Goal: Check status

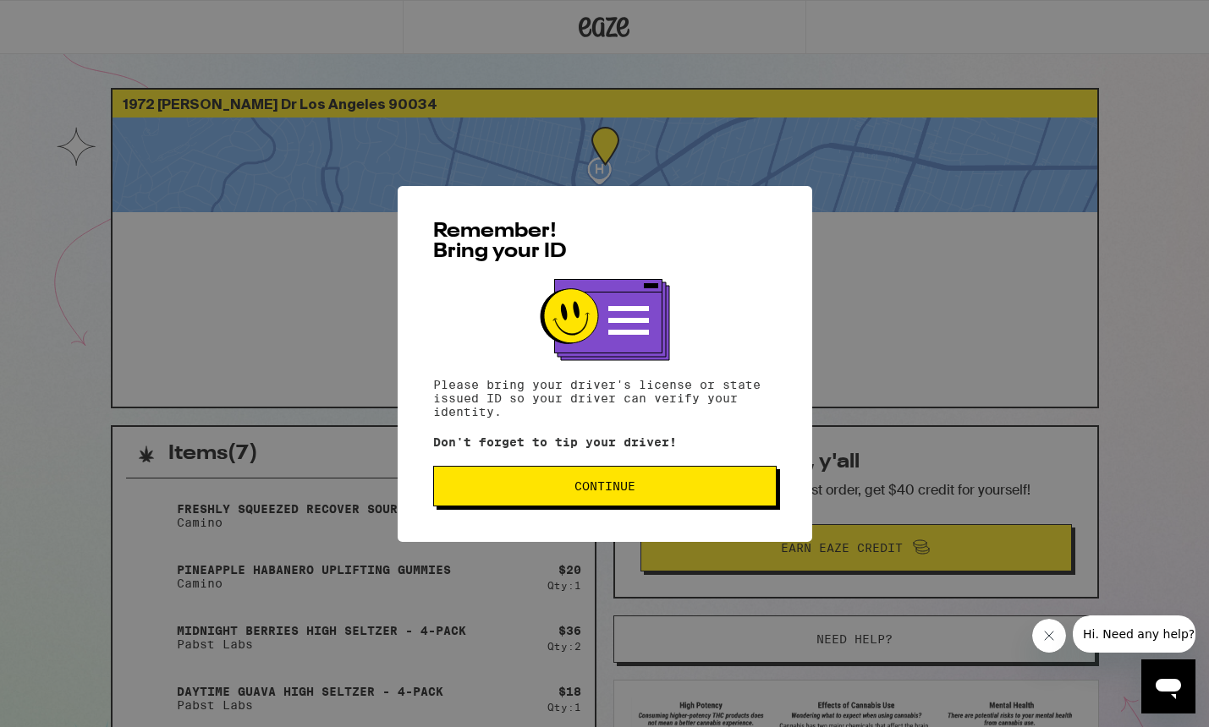
click at [582, 491] on span "Continue" at bounding box center [604, 486] width 61 height 12
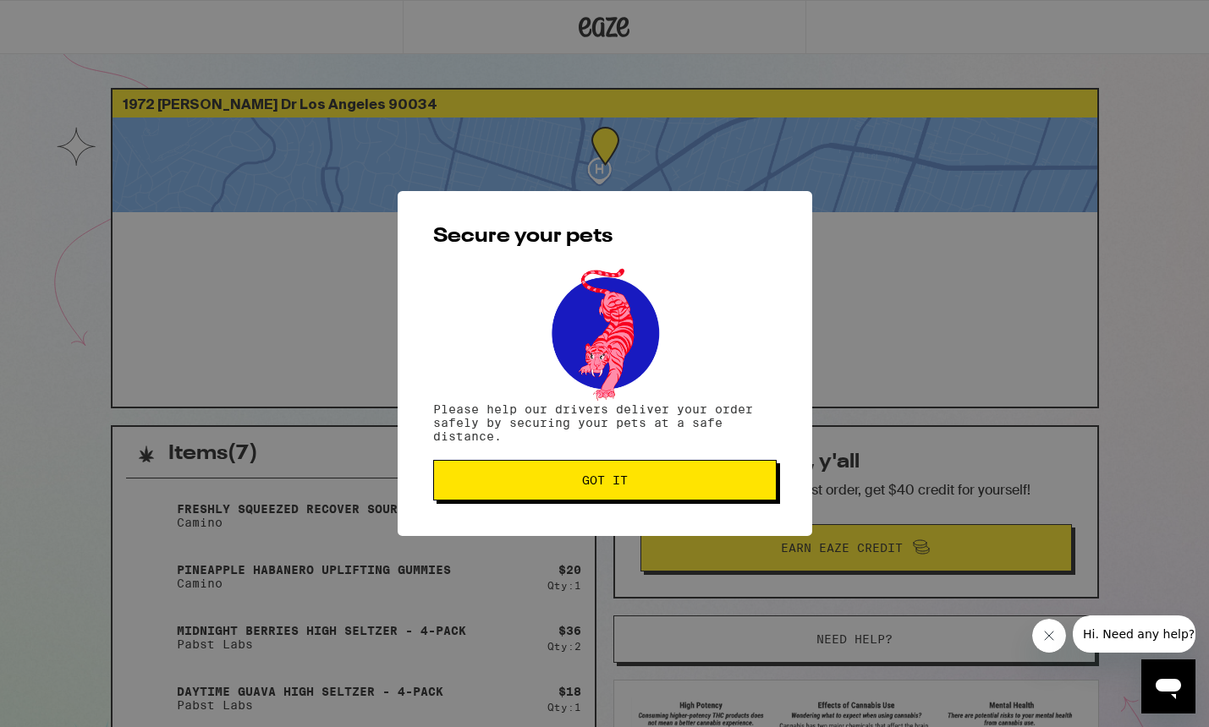
click at [582, 491] on button "Got it" at bounding box center [604, 480] width 343 height 41
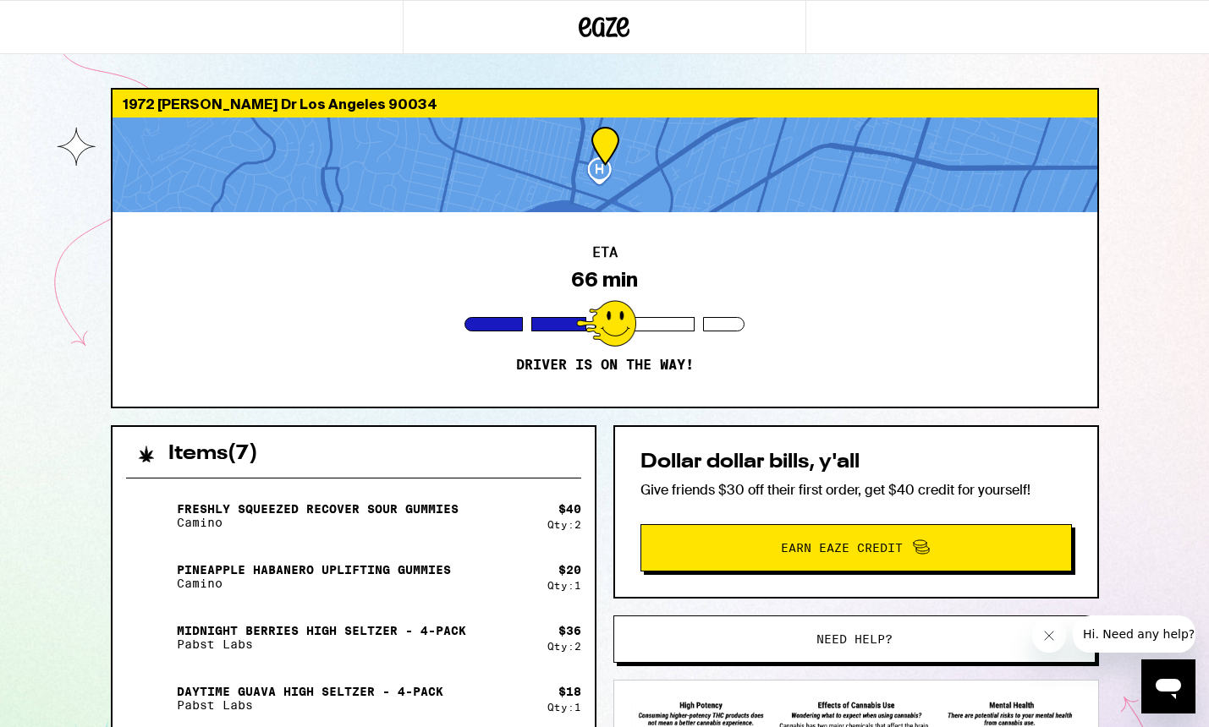
click at [81, 535] on div "1972 [PERSON_NAME] Dr Los Angeles 90034 ETA 66 min Driver is on the way! Items …" at bounding box center [604, 519] width 1209 height 1039
click at [961, 384] on div "ETA 66 min Driver is on the way!" at bounding box center [604, 309] width 984 height 195
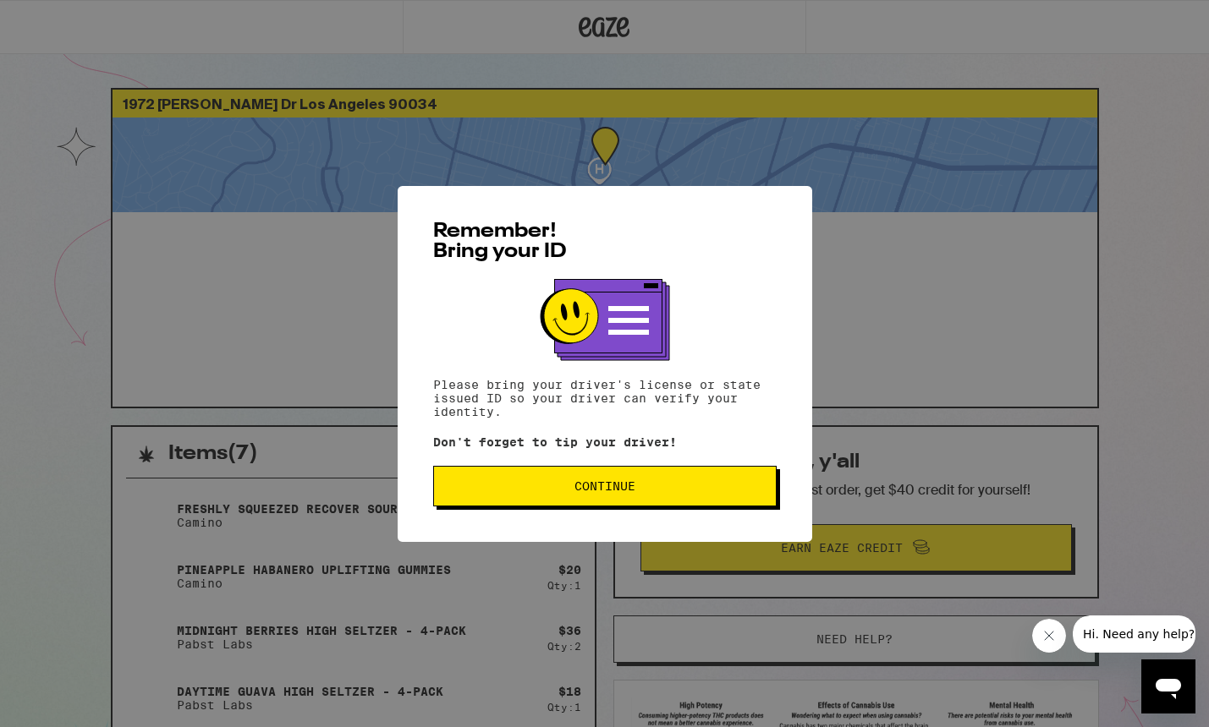
click at [611, 489] on span "Continue" at bounding box center [604, 486] width 61 height 12
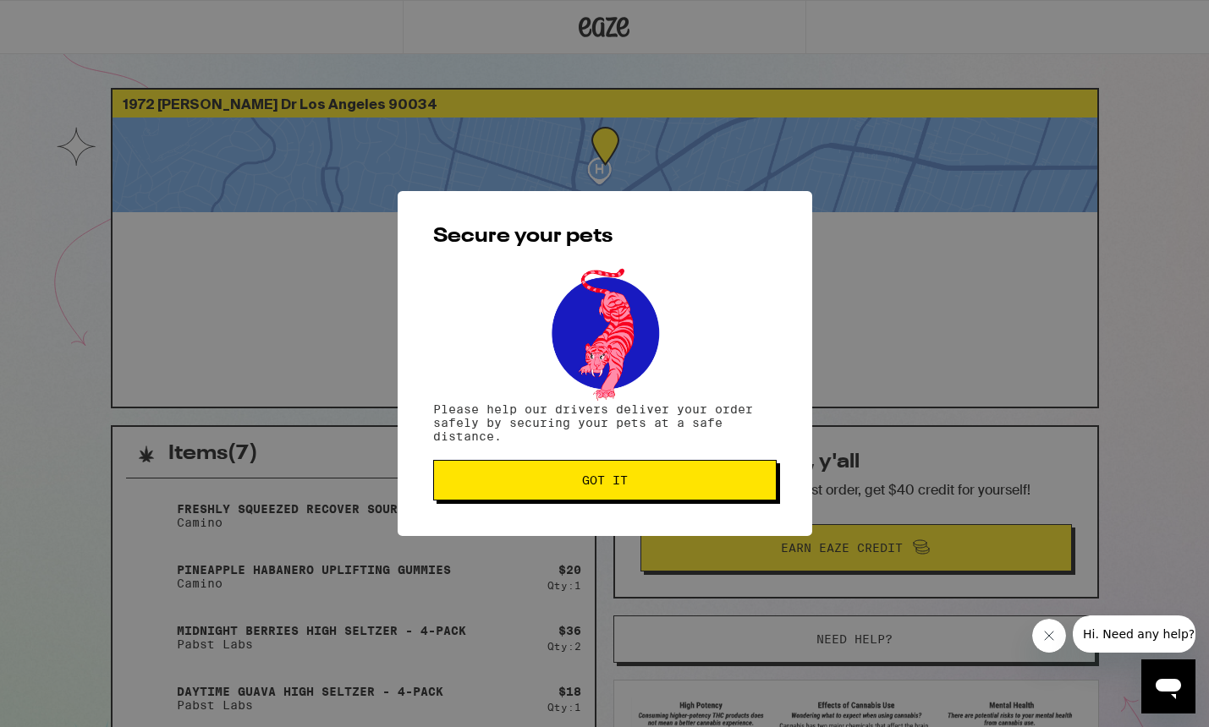
click at [616, 485] on span "Got it" at bounding box center [605, 480] width 46 height 12
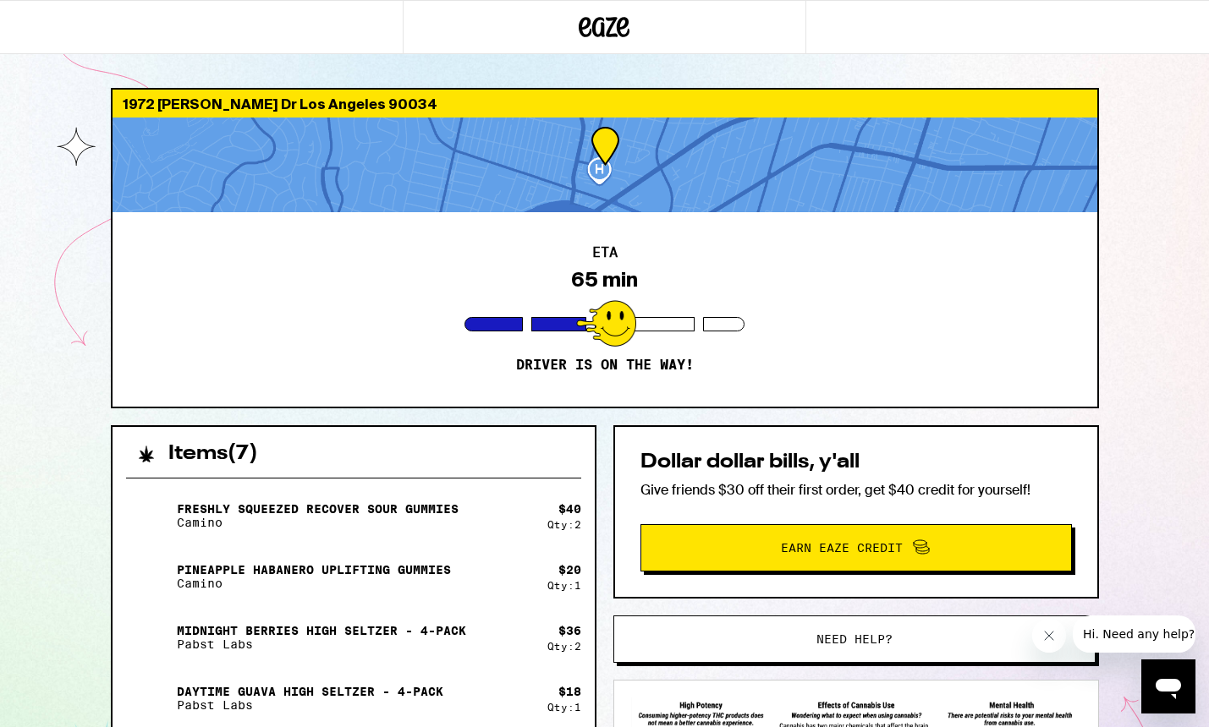
click at [1127, 569] on div "1972 Stearns Dr Los Angeles 90034 ETA 65 min Driver is on the way! Items ( 7 ) …" at bounding box center [604, 519] width 1209 height 1039
